Goal: Task Accomplishment & Management: Complete application form

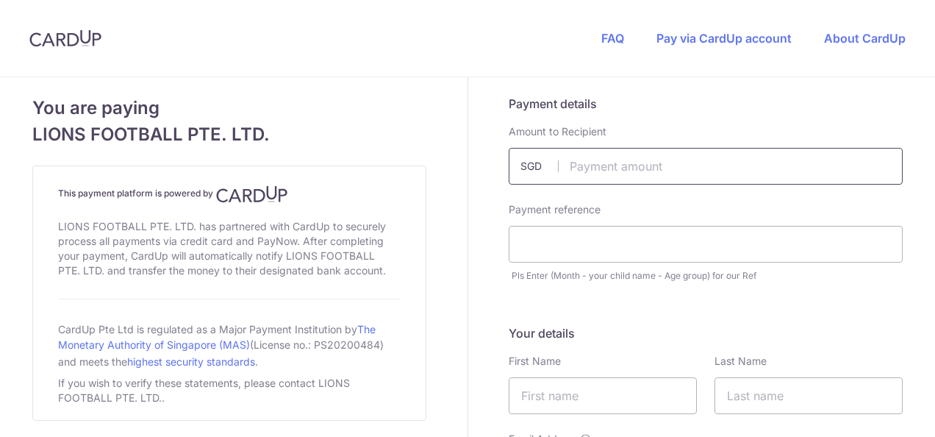
click at [618, 166] on input "text" at bounding box center [706, 166] width 394 height 37
type input "60.00"
click at [616, 235] on input "text" at bounding box center [706, 244] width 394 height 37
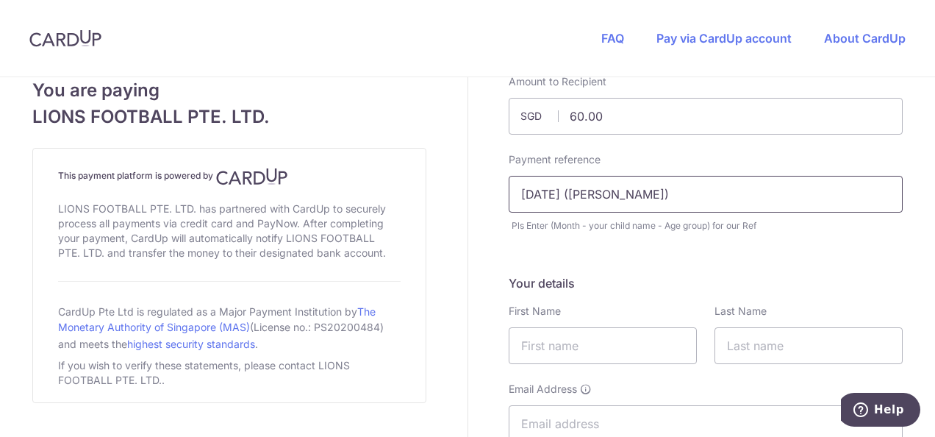
scroll to position [74, 0]
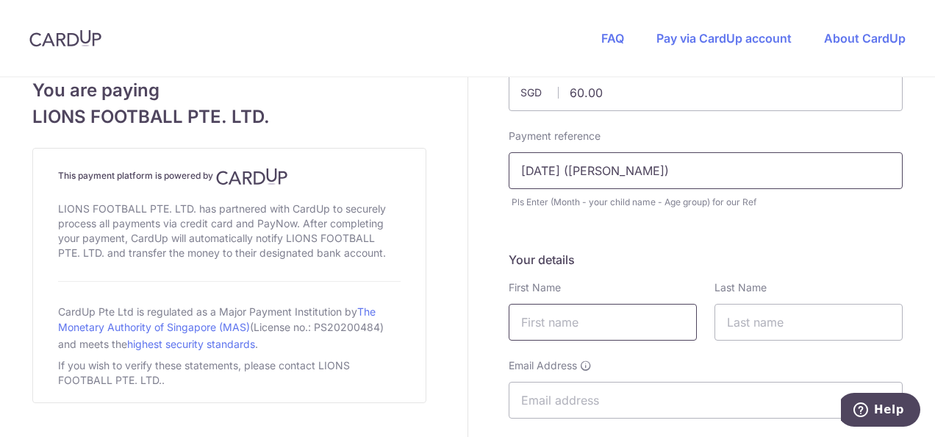
type input "[DATE] ([PERSON_NAME])"
click at [626, 309] on input "text" at bounding box center [603, 322] width 188 height 37
type input "Humaira"
type input "[PERSON_NAME]"
type input "[EMAIL_ADDRESS][DOMAIN_NAME]"
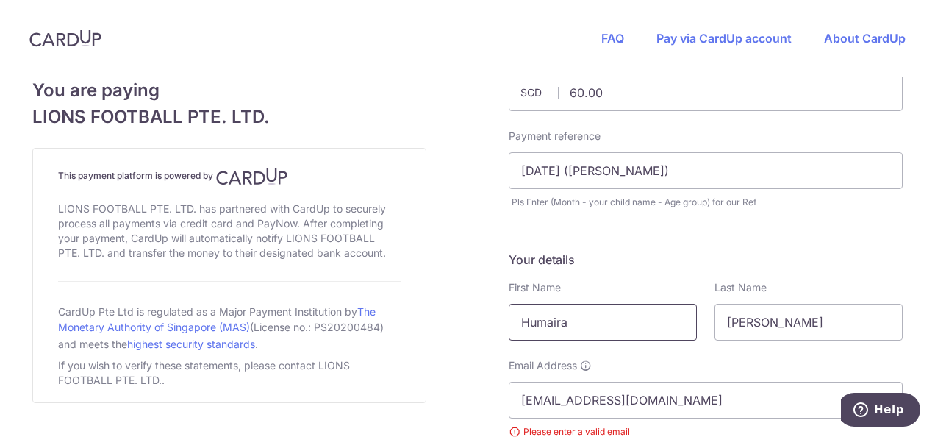
select select "65"
type input "87811196"
type input "[STREET_ADDRESS]"
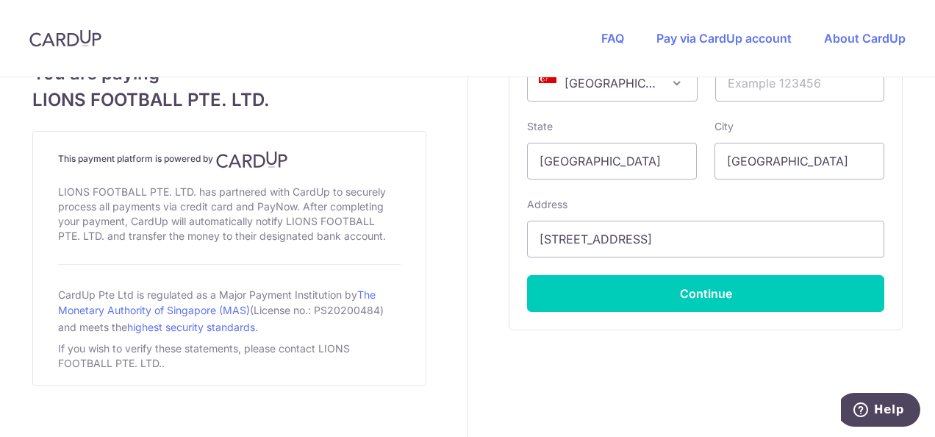
scroll to position [1050, 0]
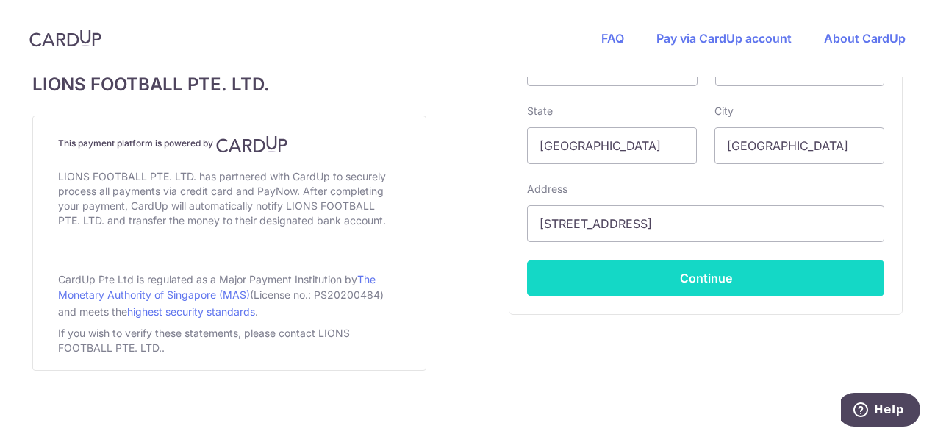
click at [789, 281] on button "Continue" at bounding box center [705, 278] width 357 height 37
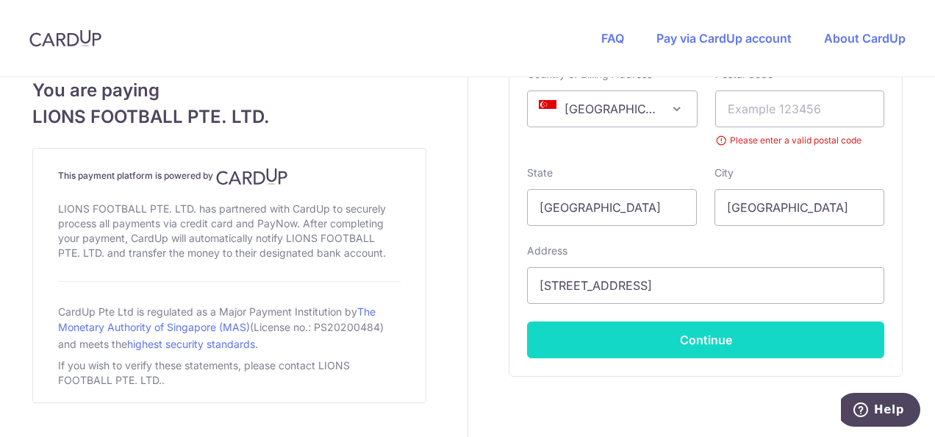
scroll to position [395, 0]
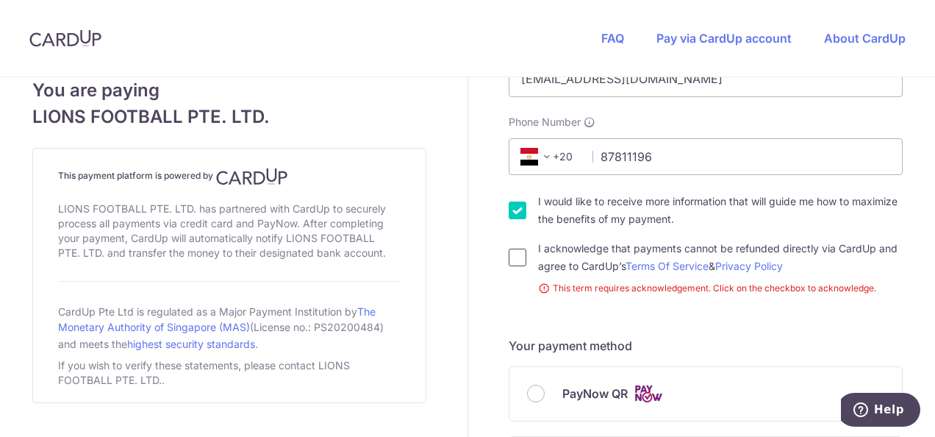
click at [509, 261] on input "I acknowledge that payments cannot be refunded directly via CardUp and agree to…" at bounding box center [518, 258] width 18 height 18
checkbox input "true"
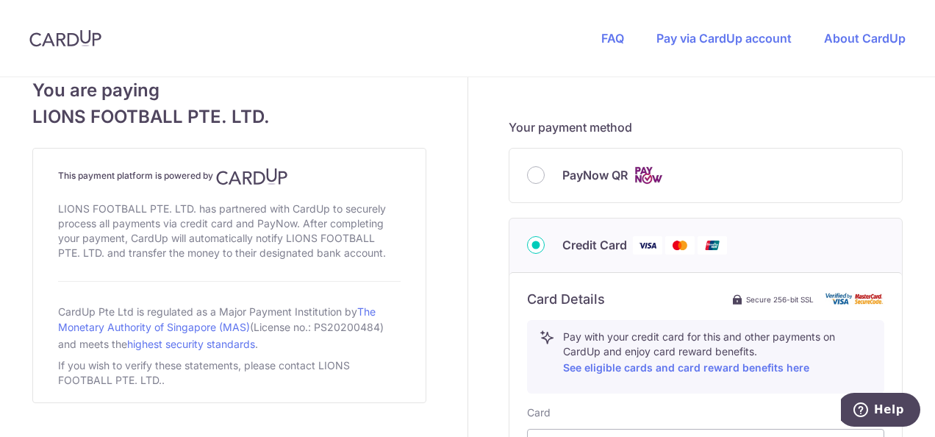
scroll to position [615, 0]
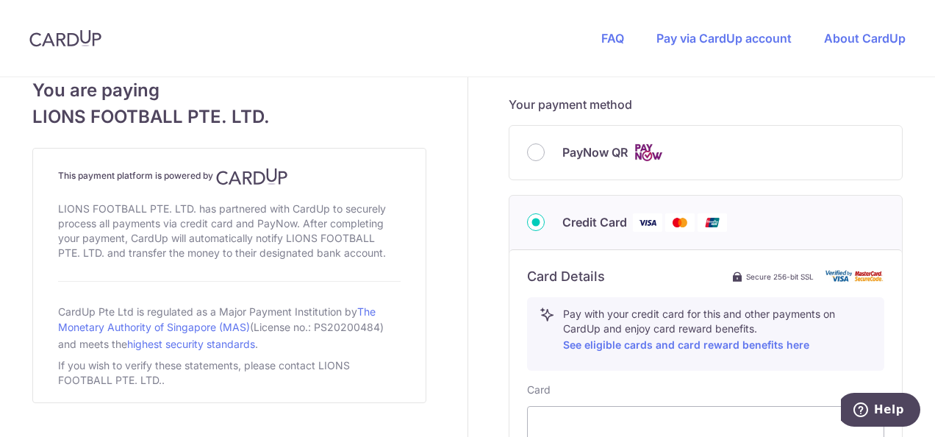
click at [571, 157] on span "PayNow QR" at bounding box center [595, 152] width 65 height 18
click at [545, 157] on input "PayNow QR" at bounding box center [536, 152] width 18 height 18
radio input "true"
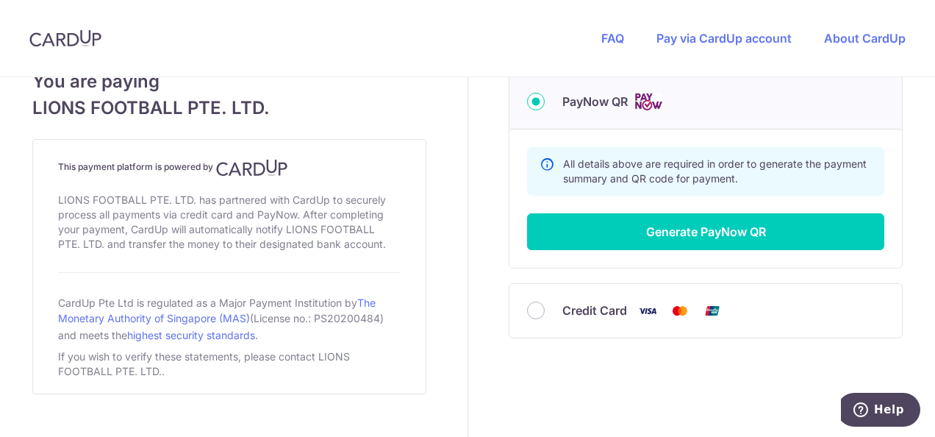
scroll to position [689, 0]
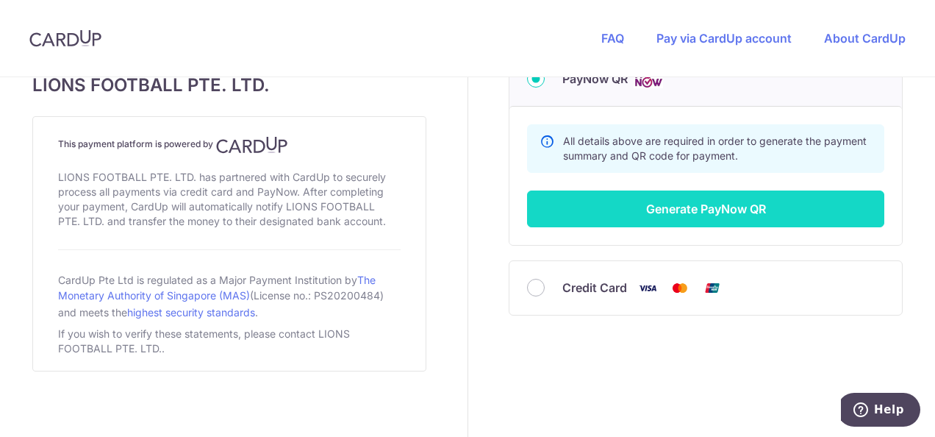
click at [777, 203] on button "Generate PayNow QR" at bounding box center [705, 208] width 357 height 37
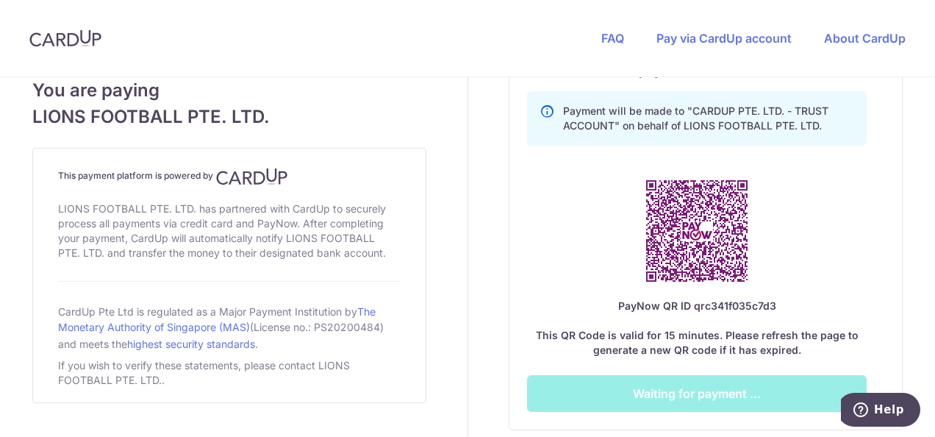
scroll to position [836, 0]
